Goal: Check status

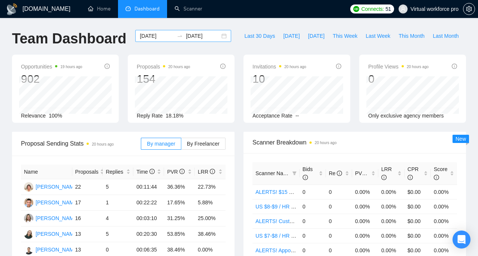
drag, startPoint x: 0, startPoint y: 0, endPoint x: 186, endPoint y: 35, distance: 189.2
click at [186, 35] on input "[DATE]" at bounding box center [203, 36] width 34 height 8
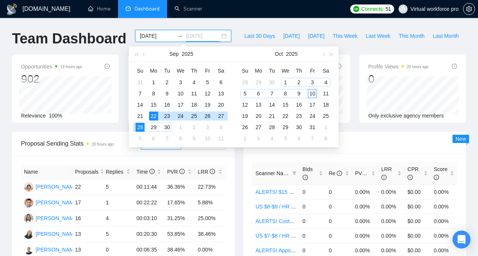
type input "[DATE]"
click at [311, 93] on div "10" at bounding box center [312, 93] width 9 height 9
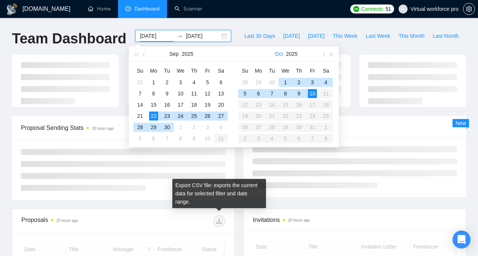
type input "[DATE]"
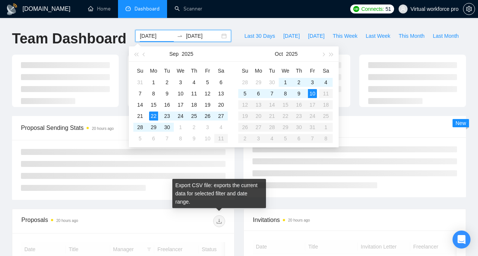
click at [256, 20] on div "[DOMAIN_NAME] Home Dashboard Scanner Connects: 51 Virtual workforce pro Team Da…" at bounding box center [239, 253] width 478 height 506
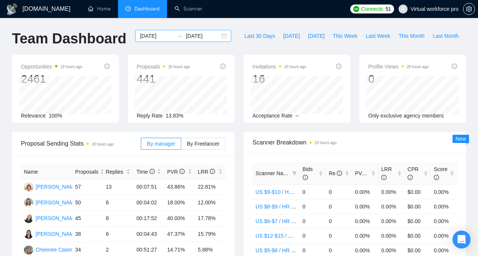
click at [199, 36] on input "[DATE]" at bounding box center [203, 36] width 34 height 8
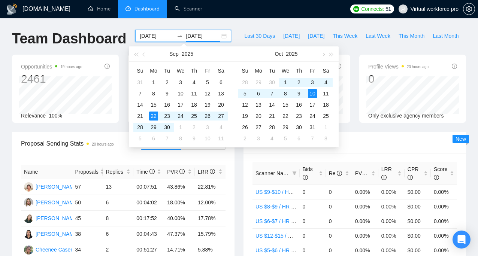
click at [255, 17] on ul "Home Dashboard Scanner" at bounding box center [208, 9] width 261 height 18
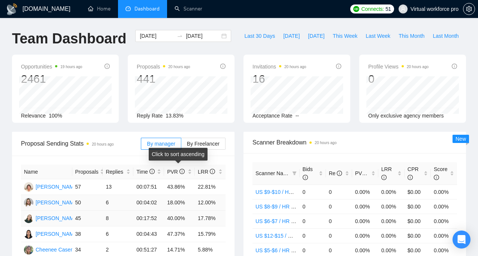
drag, startPoint x: 178, startPoint y: 178, endPoint x: 146, endPoint y: 220, distance: 52.9
click at [146, 216] on table "Name Proposals Replies Time PVR LRR [PERSON_NAME] 57 13 00:07:51 43.86% 22.81% …" at bounding box center [123, 219] width 205 height 108
click at [146, 220] on td "00:17:52" at bounding box center [148, 219] width 31 height 16
